Goal: Ask a question: Seek information or help from site administrators or community

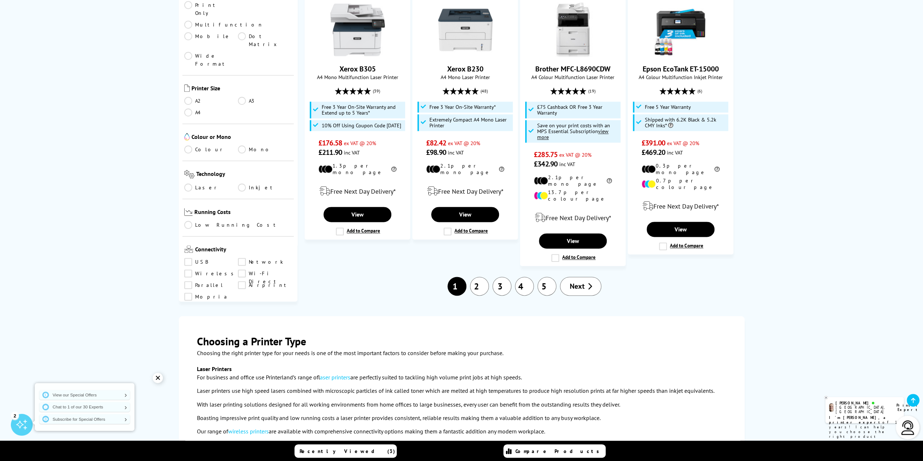
scroll to position [943, 0]
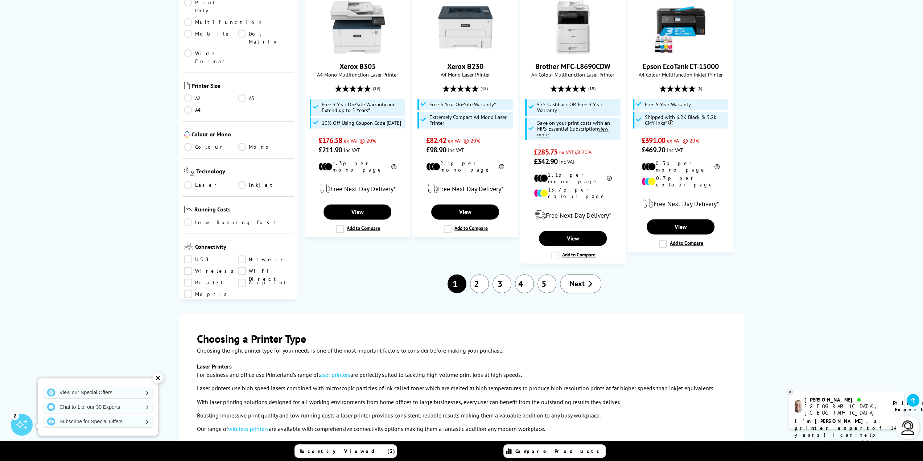
click at [477, 274] on link "2" at bounding box center [479, 283] width 19 height 19
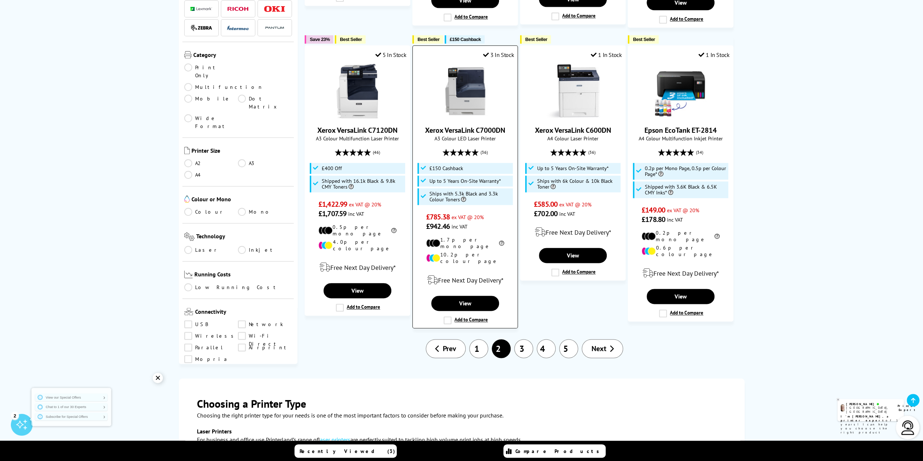
scroll to position [907, 0]
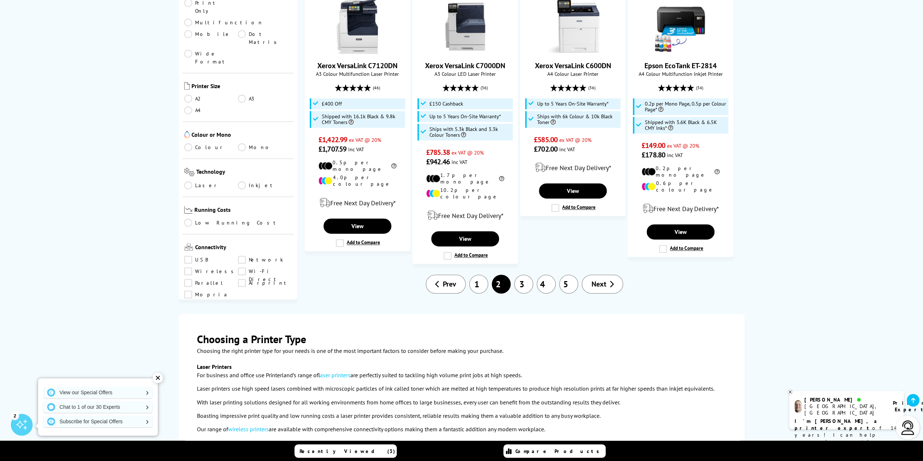
click at [526, 275] on link "3" at bounding box center [523, 284] width 19 height 19
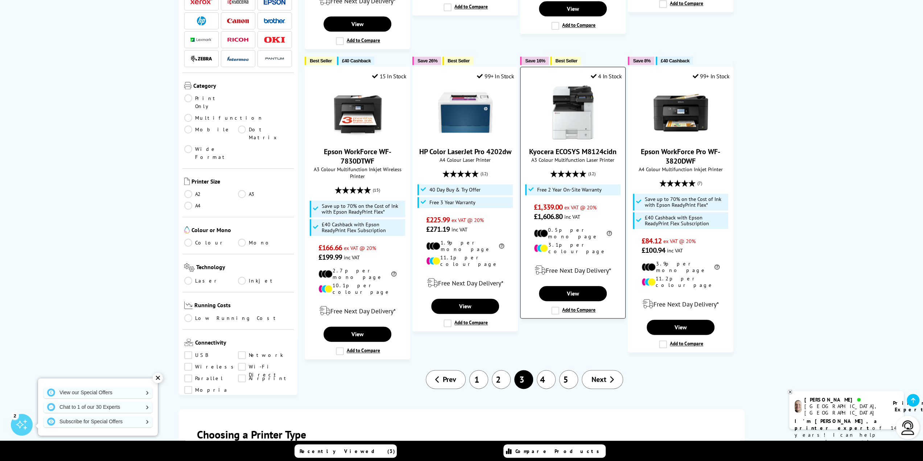
scroll to position [871, 0]
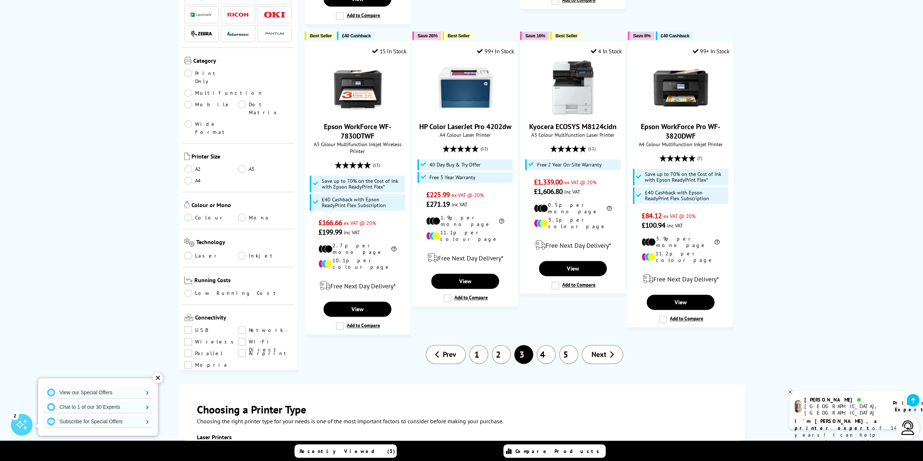
click at [546, 345] on link "4" at bounding box center [546, 354] width 19 height 19
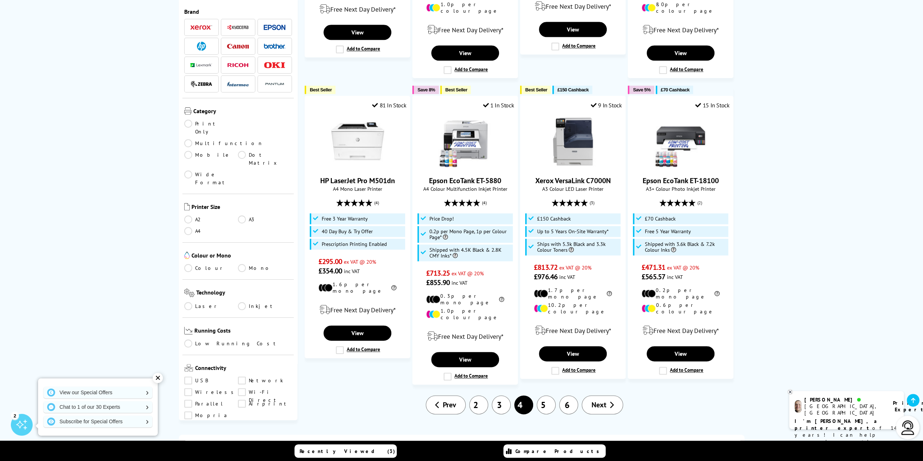
scroll to position [798, 0]
click at [544, 395] on link "5" at bounding box center [546, 404] width 19 height 19
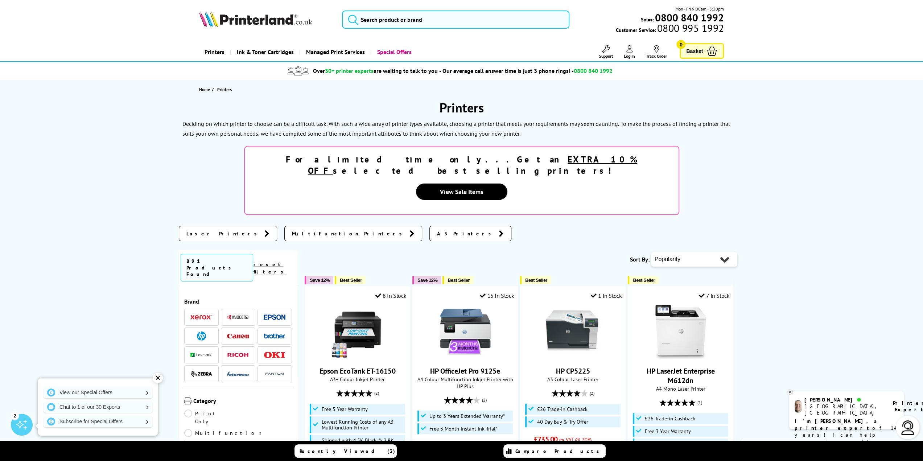
click at [829, 418] on b "I'm [PERSON_NAME], a printer expert" at bounding box center [837, 424] width 85 height 13
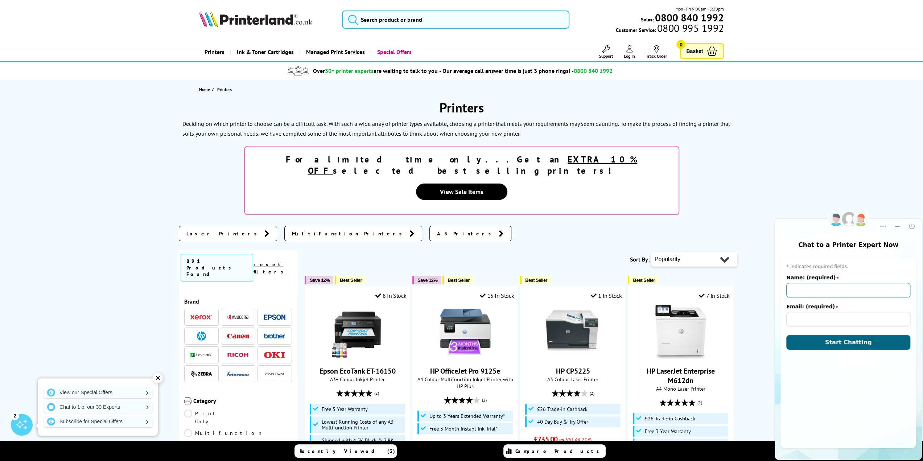
click at [821, 293] on input "Name: (required)" at bounding box center [849, 290] width 124 height 15
type input "[PERSON_NAME]"
type input "[EMAIL_ADDRESS][DOMAIN_NAME]"
click at [833, 344] on span "Start Chatting" at bounding box center [848, 342] width 47 height 7
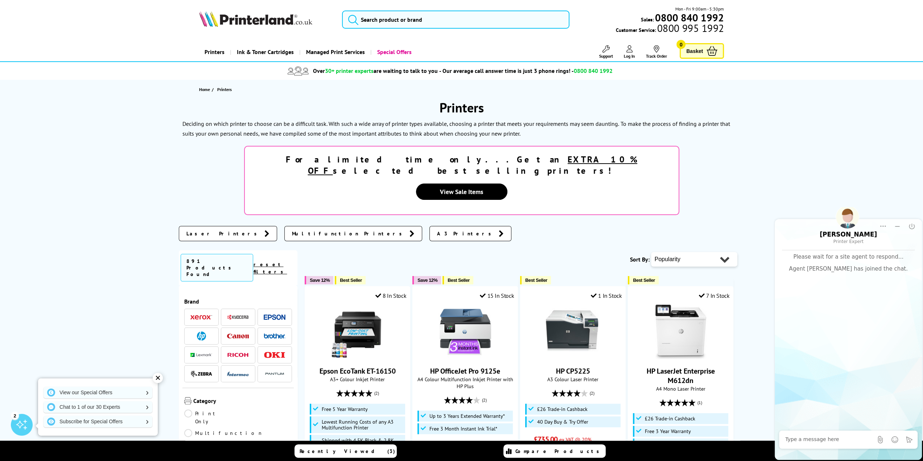
click at [817, 444] on div at bounding box center [829, 439] width 88 height 15
click at [817, 440] on textarea at bounding box center [829, 439] width 88 height 7
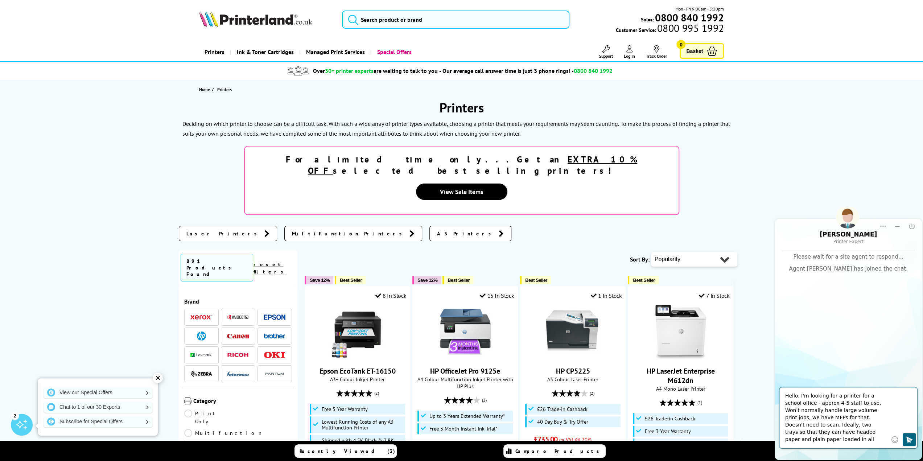
drag, startPoint x: 877, startPoint y: 411, endPoint x: 895, endPoint y: 395, distance: 24.7
click at [877, 411] on textarea "Hello. I'm looking for a printer for a school office - approx 4-5 staff to use.…" at bounding box center [836, 418] width 102 height 51
click at [791, 425] on textarea "Hello. I'm looking for a printer for a school office - approx 4-5 staff to use.…" at bounding box center [836, 418] width 102 height 51
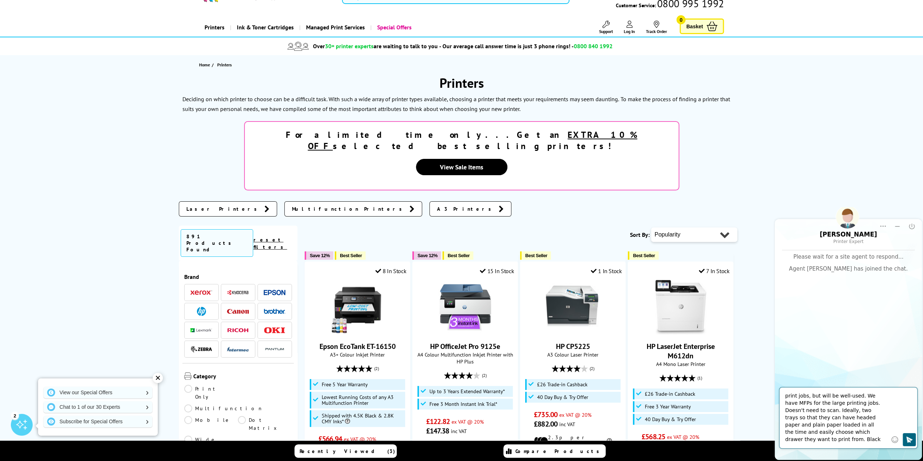
scroll to position [36, 0]
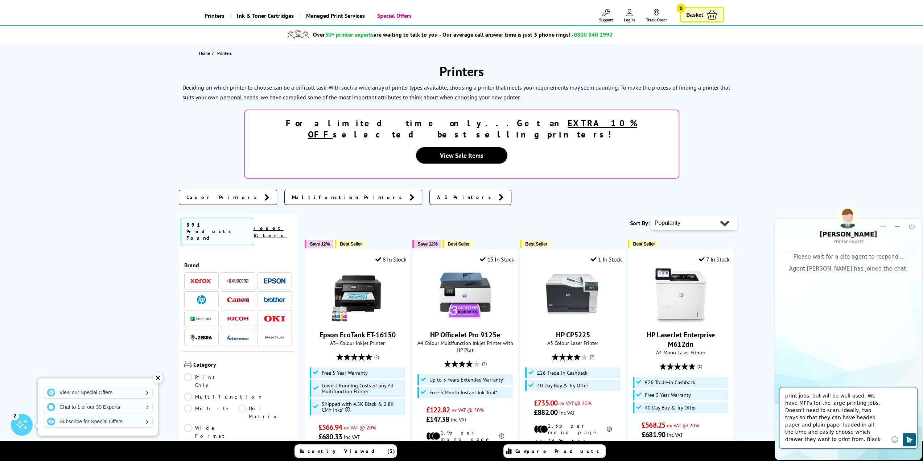
click at [819, 442] on textarea "Hello. I'm looking for a printer for a school office - approx 4-5 staff to use.…" at bounding box center [836, 418] width 102 height 51
type textarea "Hello. I'm looking for a printer for a school office - approx 4-5 staff to use.…"
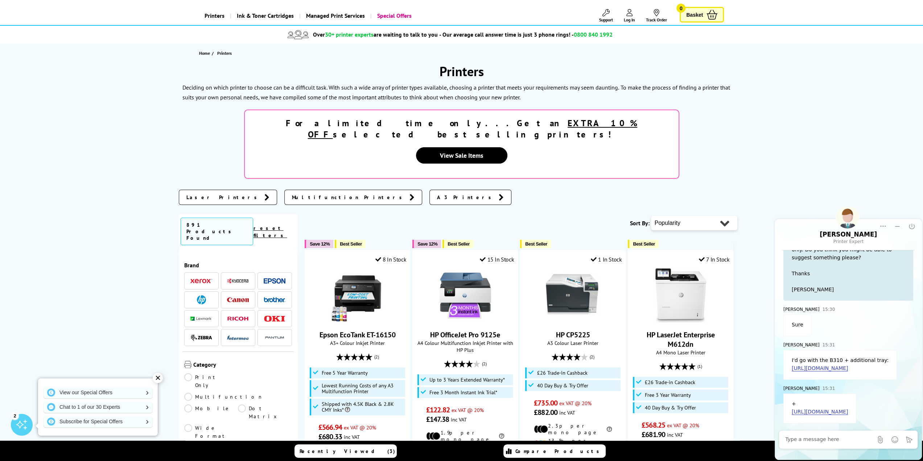
scroll to position [125, 0]
click at [821, 439] on textarea at bounding box center [829, 439] width 88 height 7
type textarea "c"
type textarea "Cool, thanks, I'll check it out"
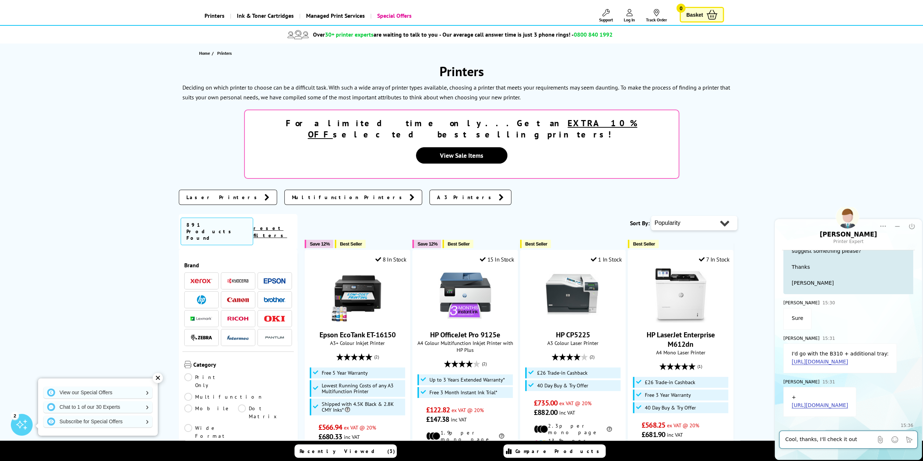
scroll to position [160, 0]
